Goal: Information Seeking & Learning: Learn about a topic

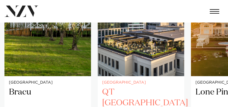
scroll to position [362, 0]
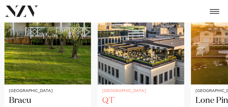
click at [140, 64] on img "2 / 7" at bounding box center [141, 26] width 87 height 116
click at [190, 87] on div "Auckland Bracu [GEOGRAPHIC_DATA], set among olive [PERSON_NAME] and lush landsc…" at bounding box center [113, 79] width 219 height 222
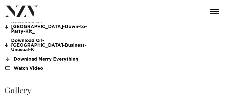
scroll to position [418, 0]
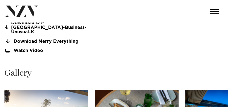
click at [130, 68] on div "Gallery" at bounding box center [113, 73] width 219 height 11
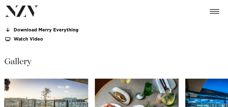
scroll to position [390, 0]
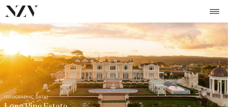
click at [157, 42] on img at bounding box center [114, 76] width 228 height 107
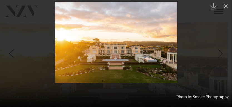
click at [214, 8] on icon "Created with Sketch." at bounding box center [214, 6] width 7 height 7
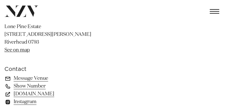
scroll to position [279, 0]
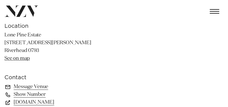
click at [15, 59] on link "See on map" at bounding box center [16, 58] width 25 height 5
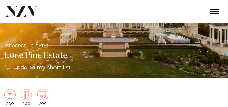
scroll to position [0, 0]
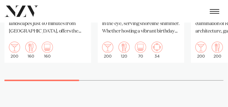
scroll to position [502, 0]
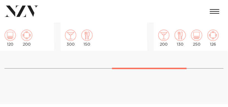
click at [117, 68] on div at bounding box center [149, 68] width 75 height 1
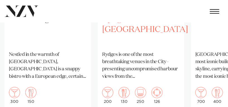
scroll to position [474, 0]
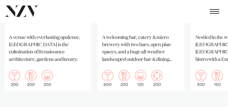
scroll to position [502, 0]
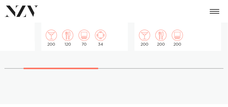
click at [55, 68] on div at bounding box center [61, 68] width 75 height 1
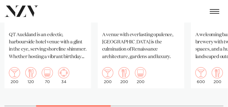
scroll to position [474, 0]
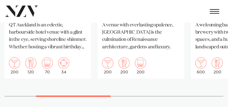
click at [42, 35] on p "QT Auckland is an eclectic, harbourside hotel venue with a glint in the eye, se…" at bounding box center [48, 36] width 78 height 29
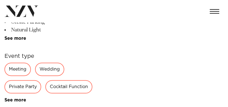
scroll to position [195, 0]
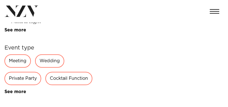
click at [26, 82] on div "Private Party" at bounding box center [22, 78] width 37 height 13
click at [19, 79] on div "Private Party" at bounding box center [22, 78] width 37 height 13
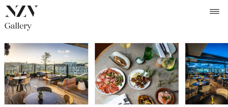
scroll to position [474, 0]
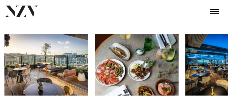
click at [139, 59] on img "2 / 17" at bounding box center [137, 65] width 84 height 62
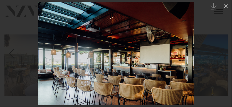
click at [218, 49] on div "Next slide" at bounding box center [221, 54] width 8 height 11
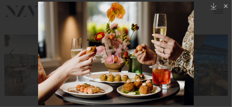
click at [214, 8] on icon "Created with Sketch." at bounding box center [214, 6] width 7 height 7
click at [212, 57] on div at bounding box center [116, 53] width 232 height 107
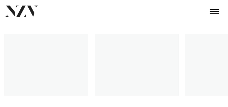
click at [24, 14] on img at bounding box center [21, 11] width 34 height 11
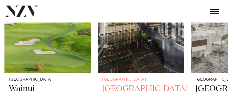
scroll to position [223, 0]
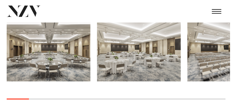
scroll to position [418, 0]
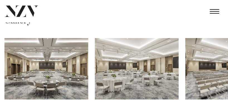
click at [210, 71] on img "3 / 24" at bounding box center [228, 69] width 84 height 62
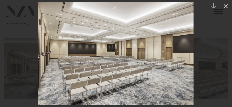
click at [215, 5] on icon "Created with Sketch." at bounding box center [214, 6] width 7 height 7
click at [201, 84] on div at bounding box center [116, 53] width 232 height 107
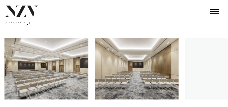
click at [218, 87] on img "5 / 24" at bounding box center [228, 69] width 84 height 62
